Goal: Understand process/instructions

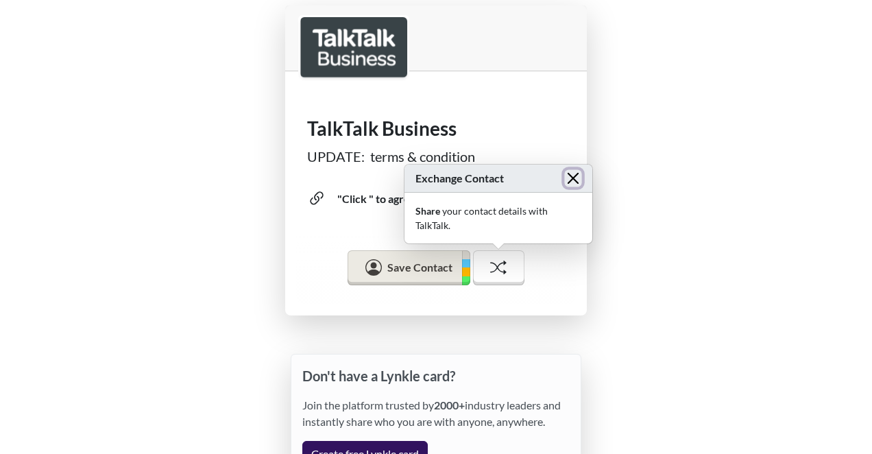
click at [576, 178] on button "Close" at bounding box center [572, 178] width 17 height 17
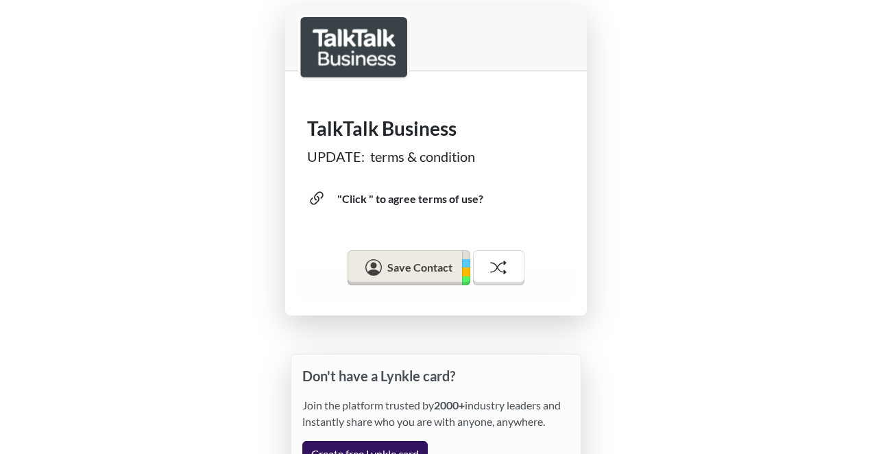
click at [587, 189] on div "TalkTalk Business UPDATE: terms & condition "Click " to agree terms of use? Sav…" at bounding box center [436, 160] width 872 height 321
click at [404, 197] on div ""Click " to agree terms of use?" at bounding box center [412, 199] width 138 height 16
drag, startPoint x: 578, startPoint y: 354, endPoint x: 574, endPoint y: 323, distance: 31.0
click at [574, 323] on body "TalkTalk Business UPDATE: terms & condition "Click " to agree terms of use? Sav…" at bounding box center [436, 227] width 872 height 454
